Goal: Transaction & Acquisition: Purchase product/service

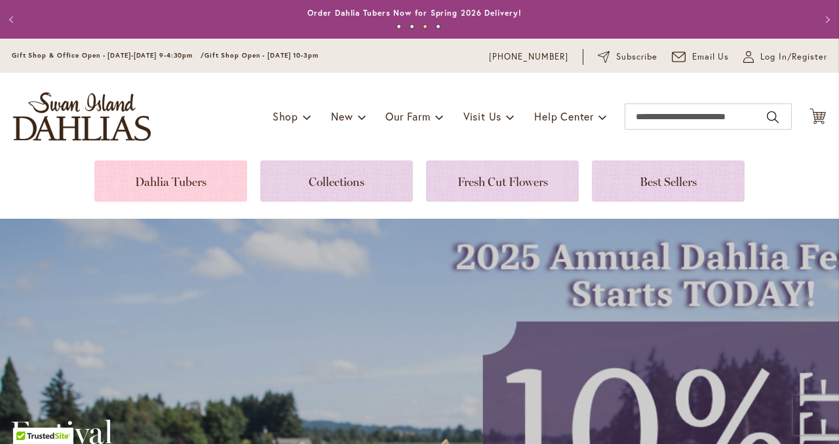
click at [144, 186] on link at bounding box center [170, 180] width 153 height 41
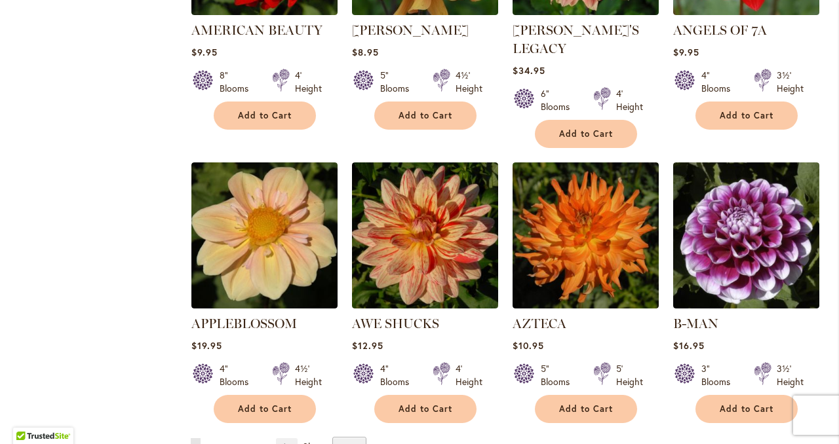
scroll to position [1048, 0]
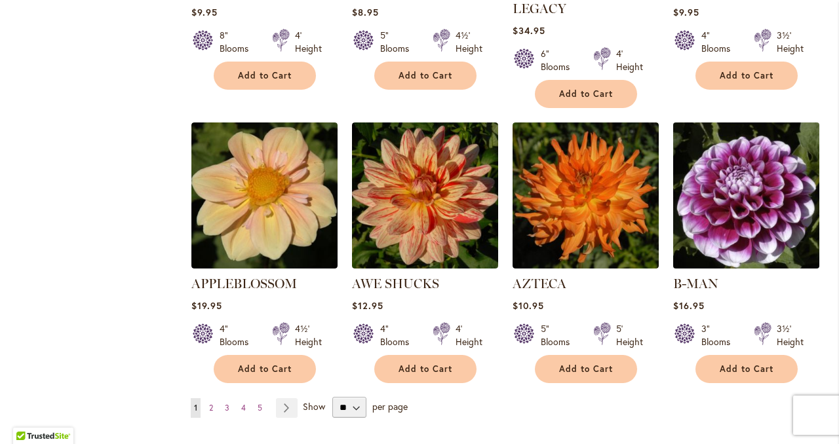
click at [736, 169] on img at bounding box center [745, 195] width 153 height 153
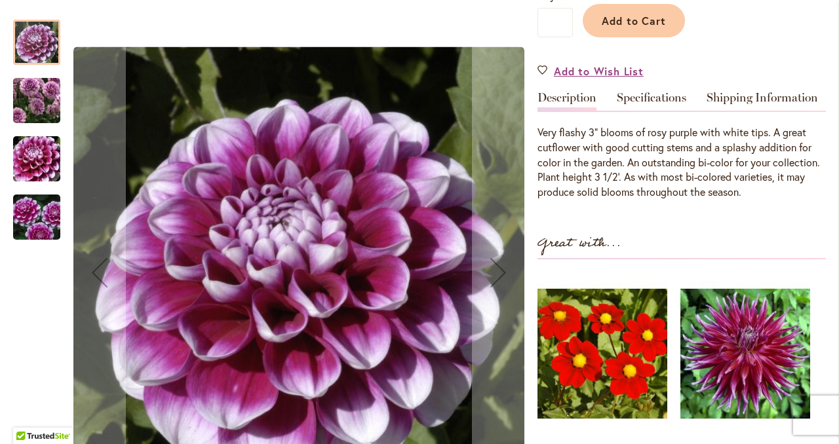
scroll to position [393, 0]
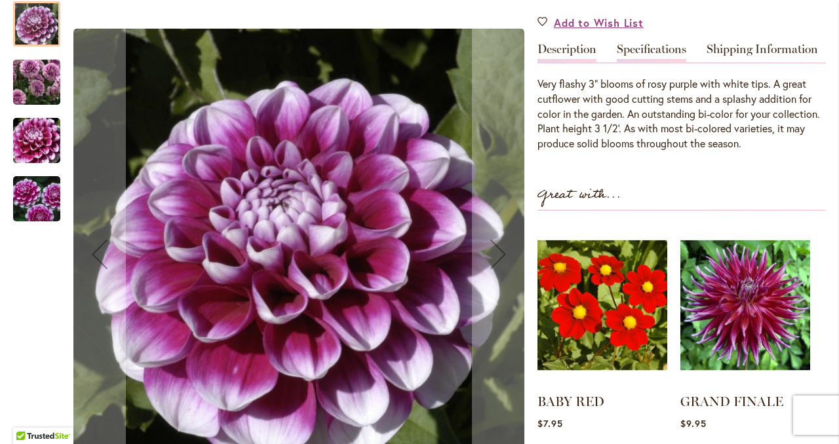
click at [687, 56] on div "Specifications" at bounding box center [655, 52] width 78 height 19
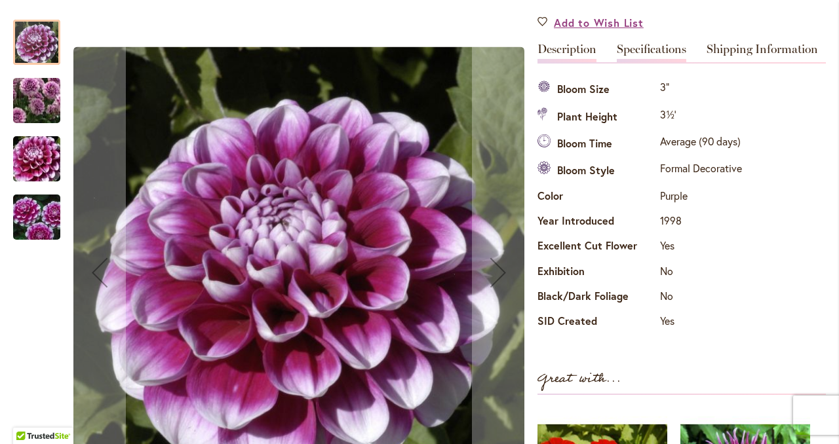
click at [556, 49] on link "Description" at bounding box center [566, 52] width 59 height 19
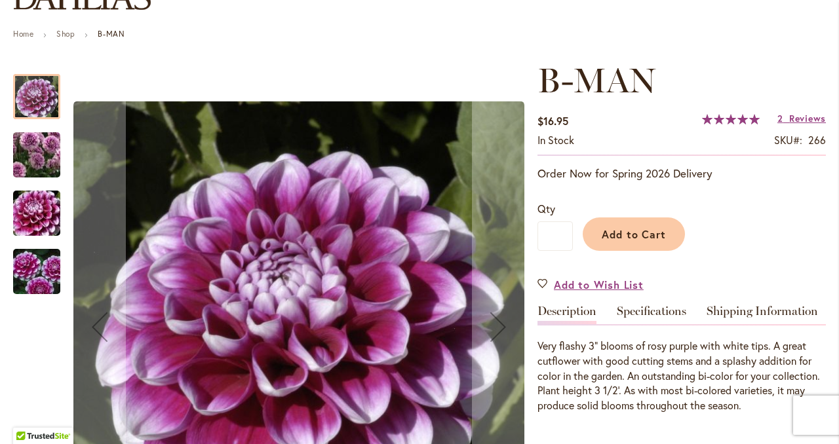
scroll to position [0, 0]
